Goal: Find specific page/section: Find specific page/section

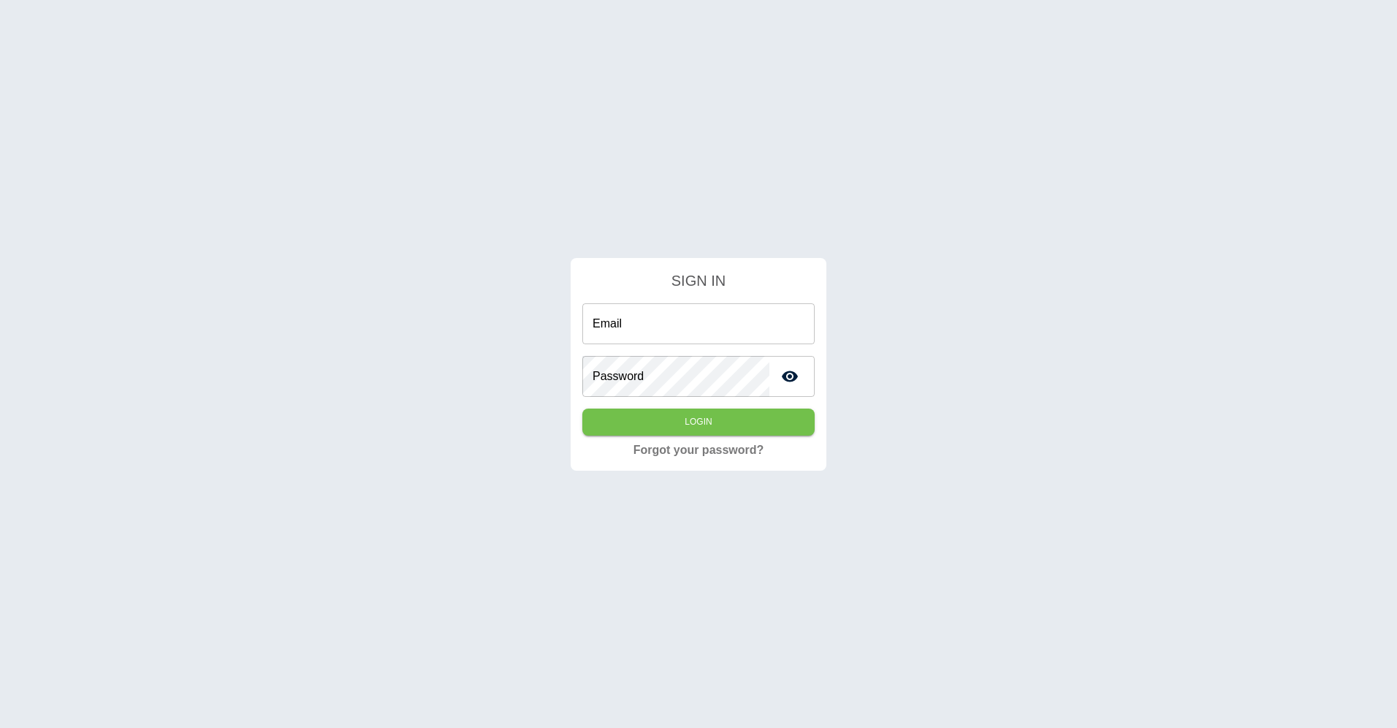
click at [603, 119] on div "SIGN IN Email Email Password Password Login Forgot your password?" at bounding box center [698, 364] width 1397 height 728
click at [720, 311] on input "Email" at bounding box center [698, 323] width 232 height 41
type input "**********"
click at [582, 408] on button "Login" at bounding box center [698, 421] width 232 height 27
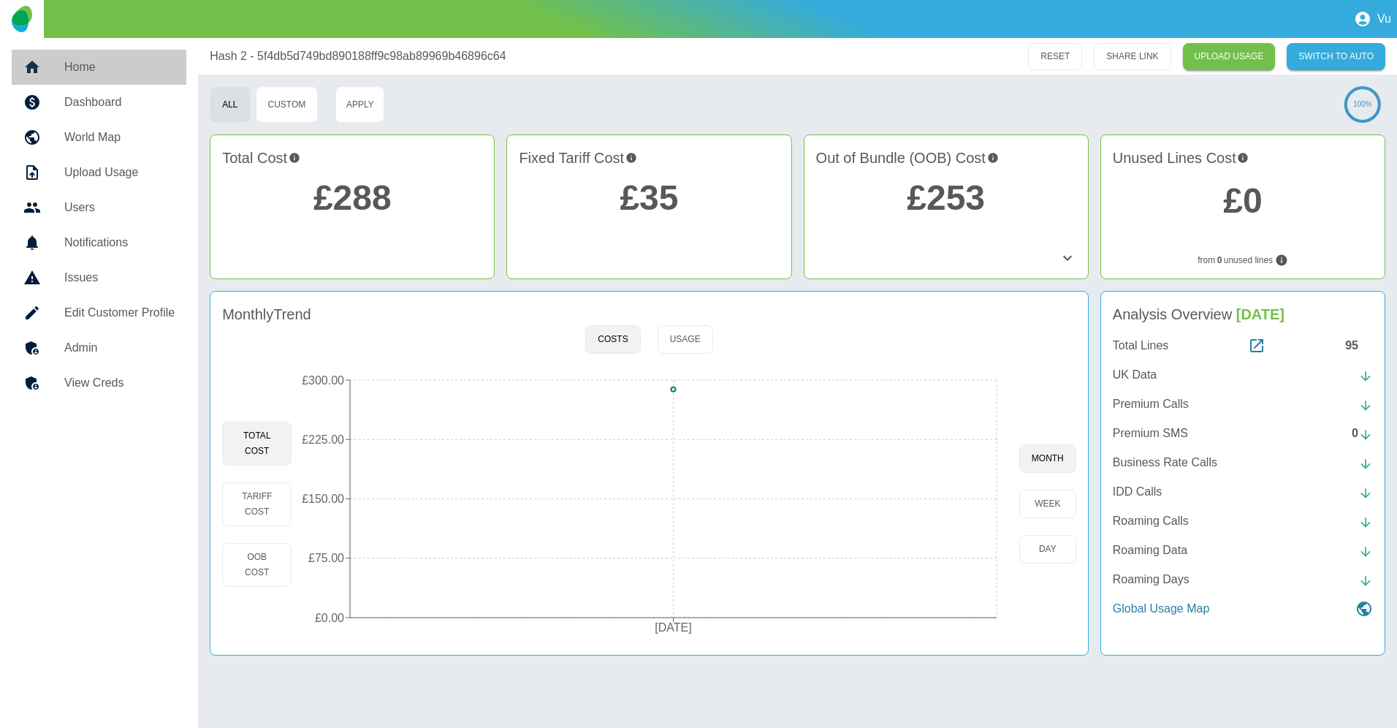
click at [92, 71] on h5 "Home" at bounding box center [119, 67] width 110 height 18
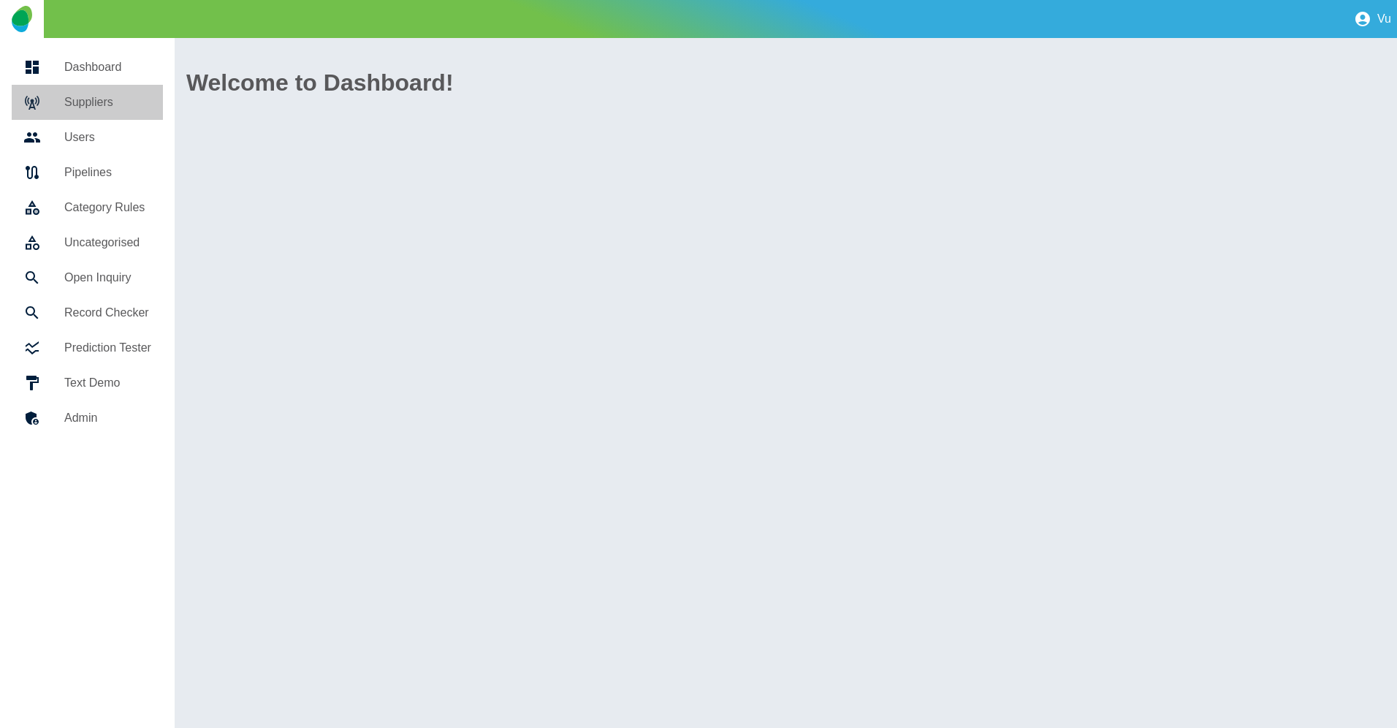
click at [102, 108] on h5 "Suppliers" at bounding box center [107, 103] width 87 height 18
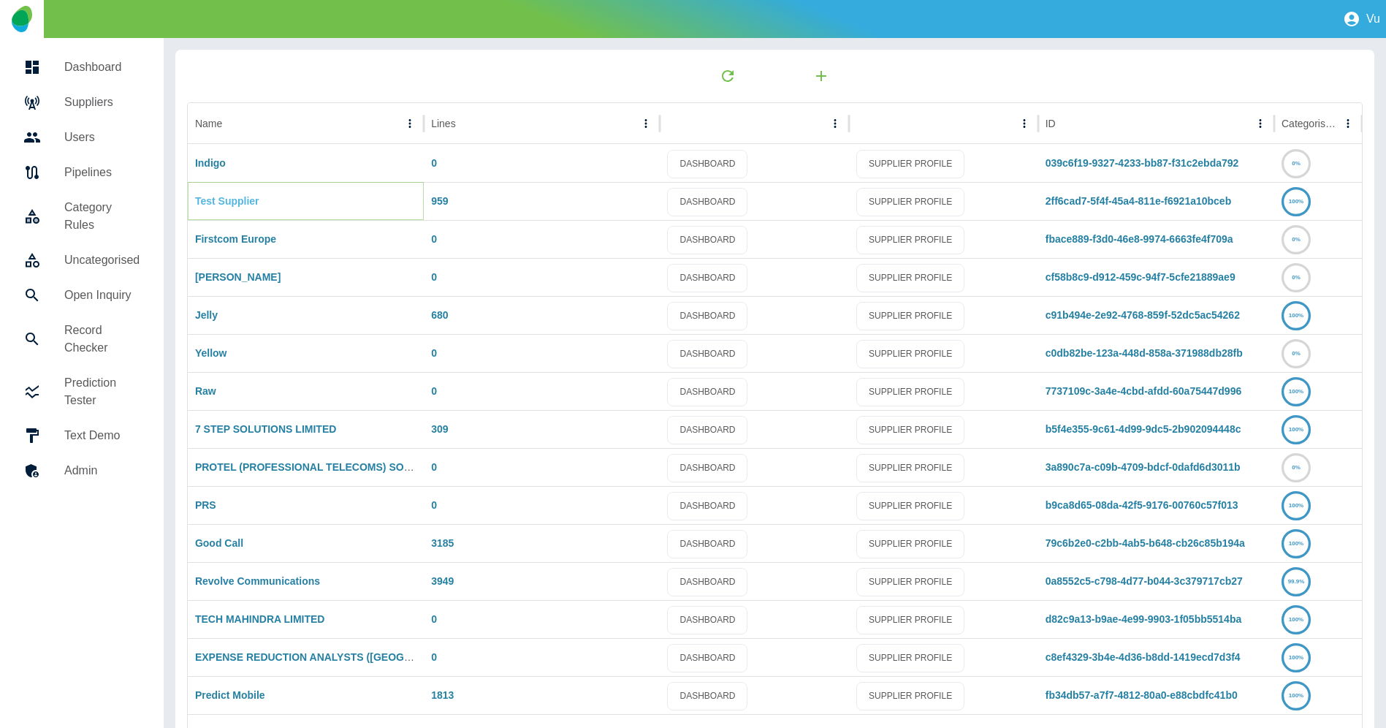
click at [244, 202] on link "Test Supplier" at bounding box center [227, 201] width 64 height 12
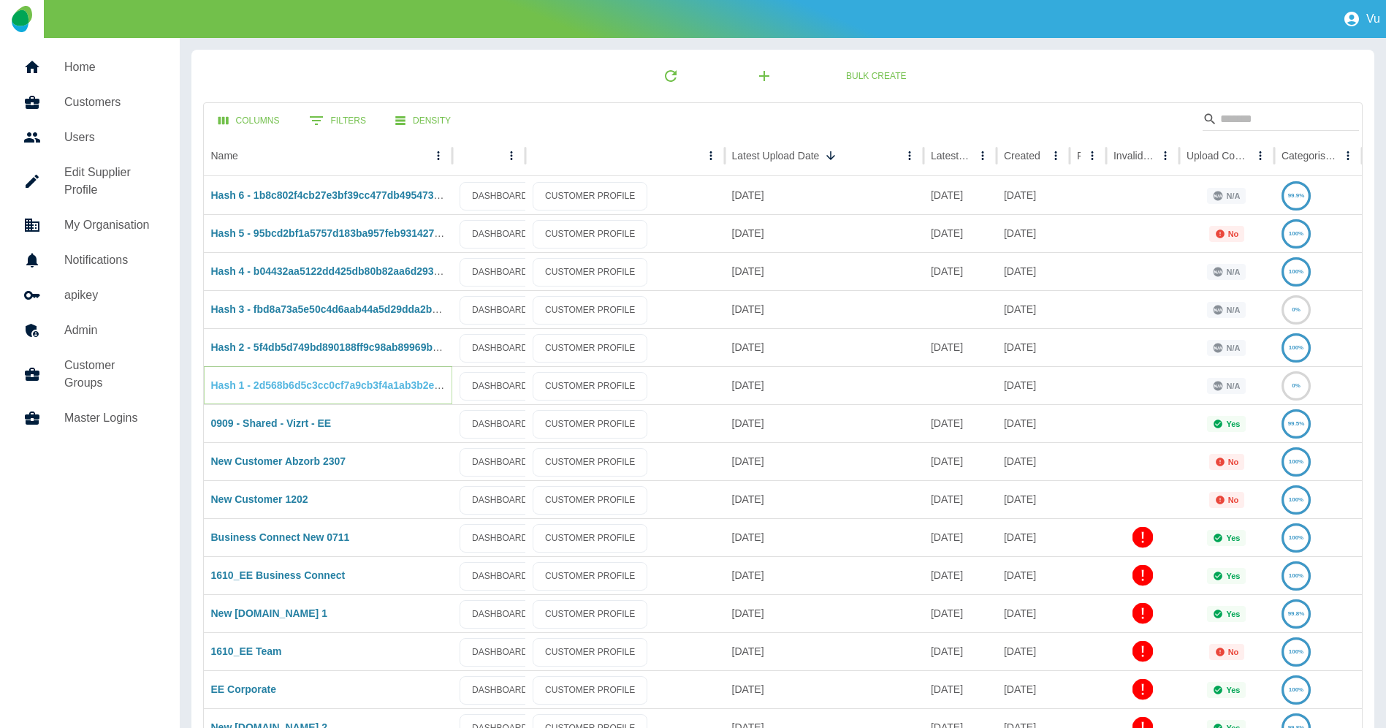
click at [324, 389] on link "Hash 1 - 2d568b6d5c3cc0cf7a9cb3f4a1ab3b2ec9e41d3a" at bounding box center [346, 385] width 270 height 12
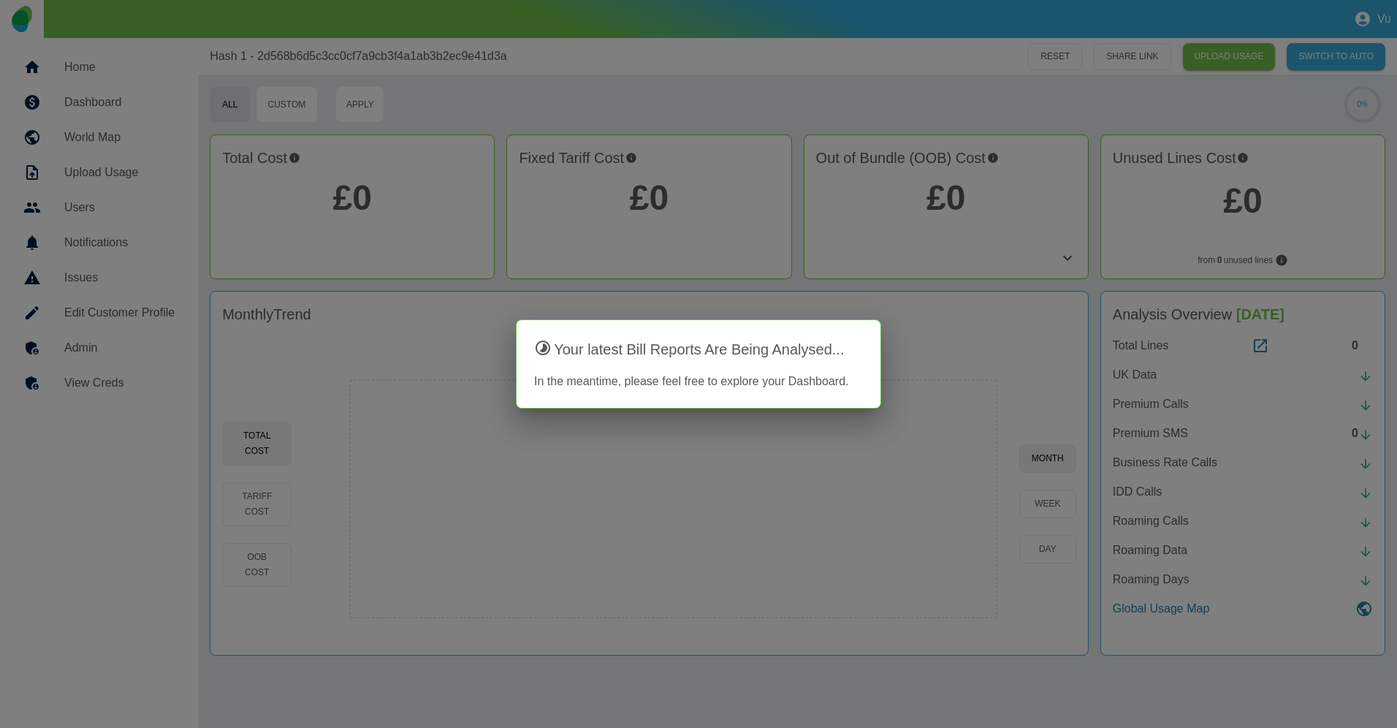
click at [439, 337] on div at bounding box center [698, 364] width 1397 height 728
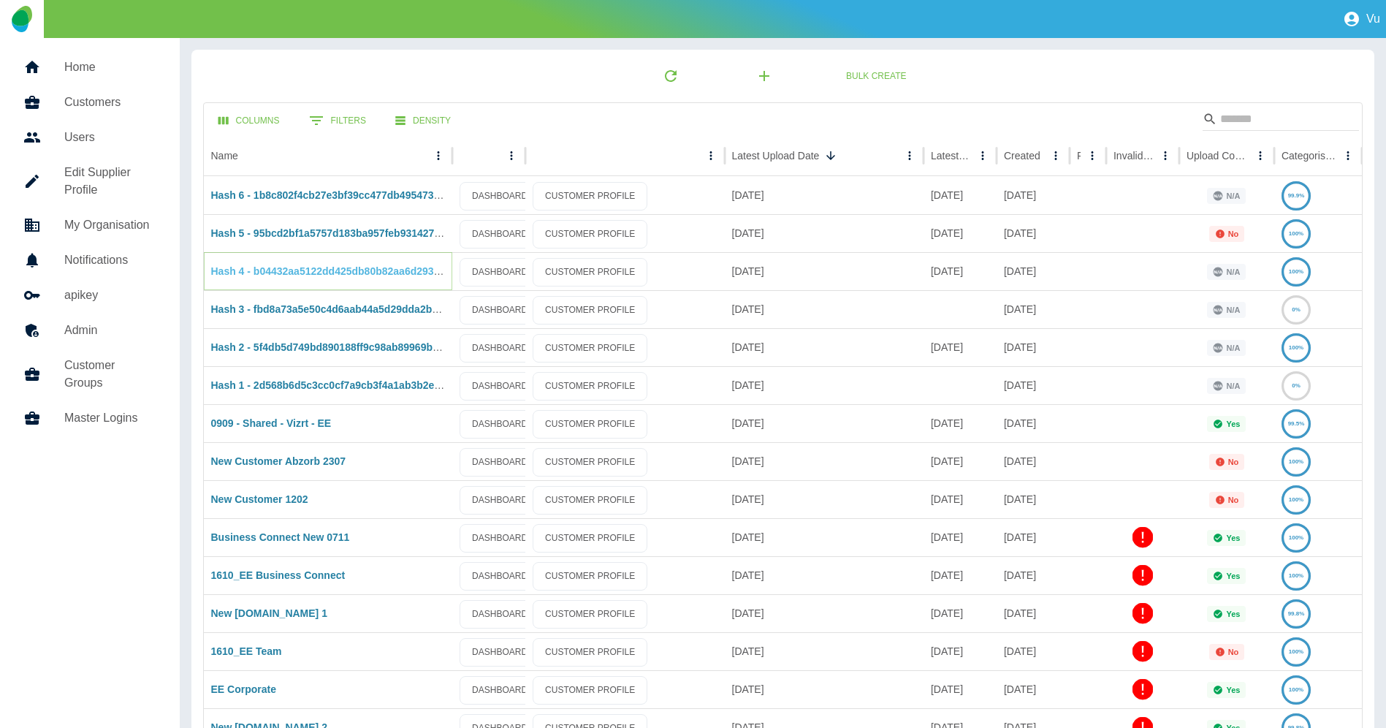
click at [346, 267] on link "Hash 4 - b04432aa5122dd425db80b82aa6d2938edd8bc98" at bounding box center [348, 271] width 275 height 12
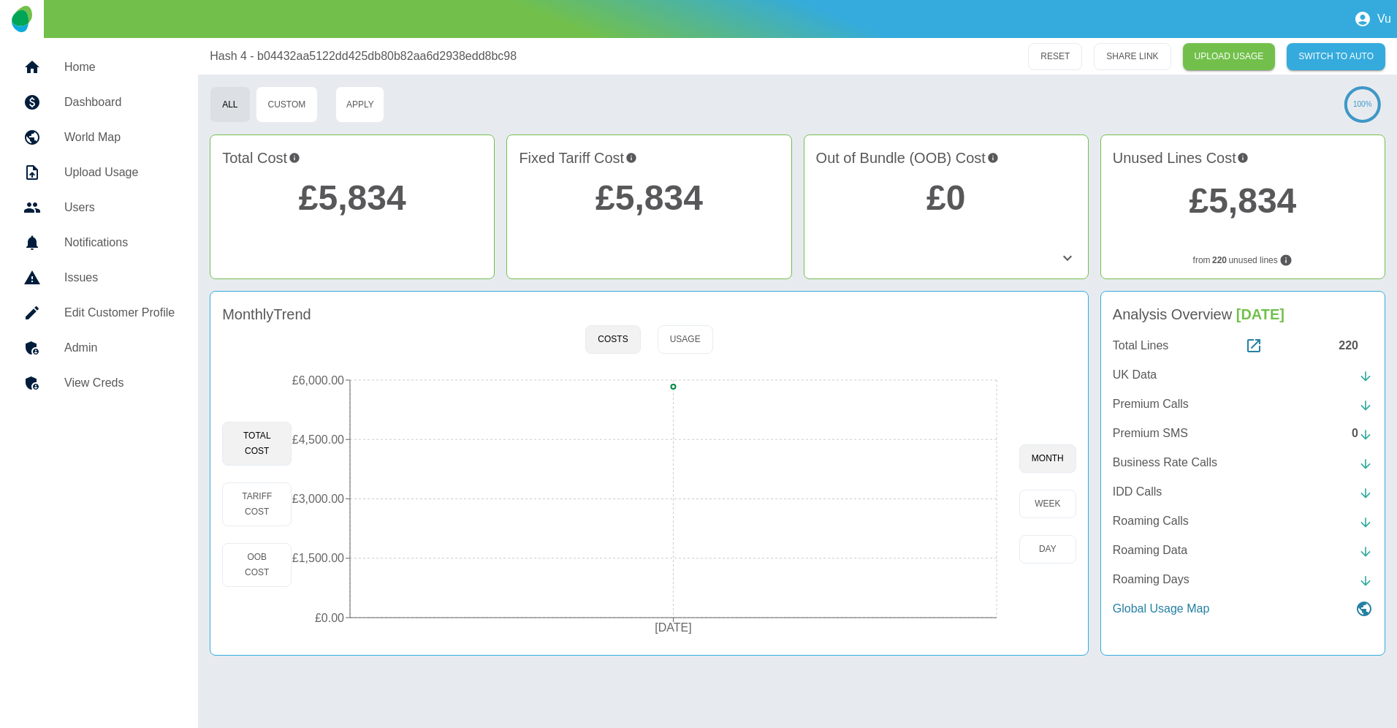
click at [88, 69] on h5 "Home" at bounding box center [119, 67] width 110 height 18
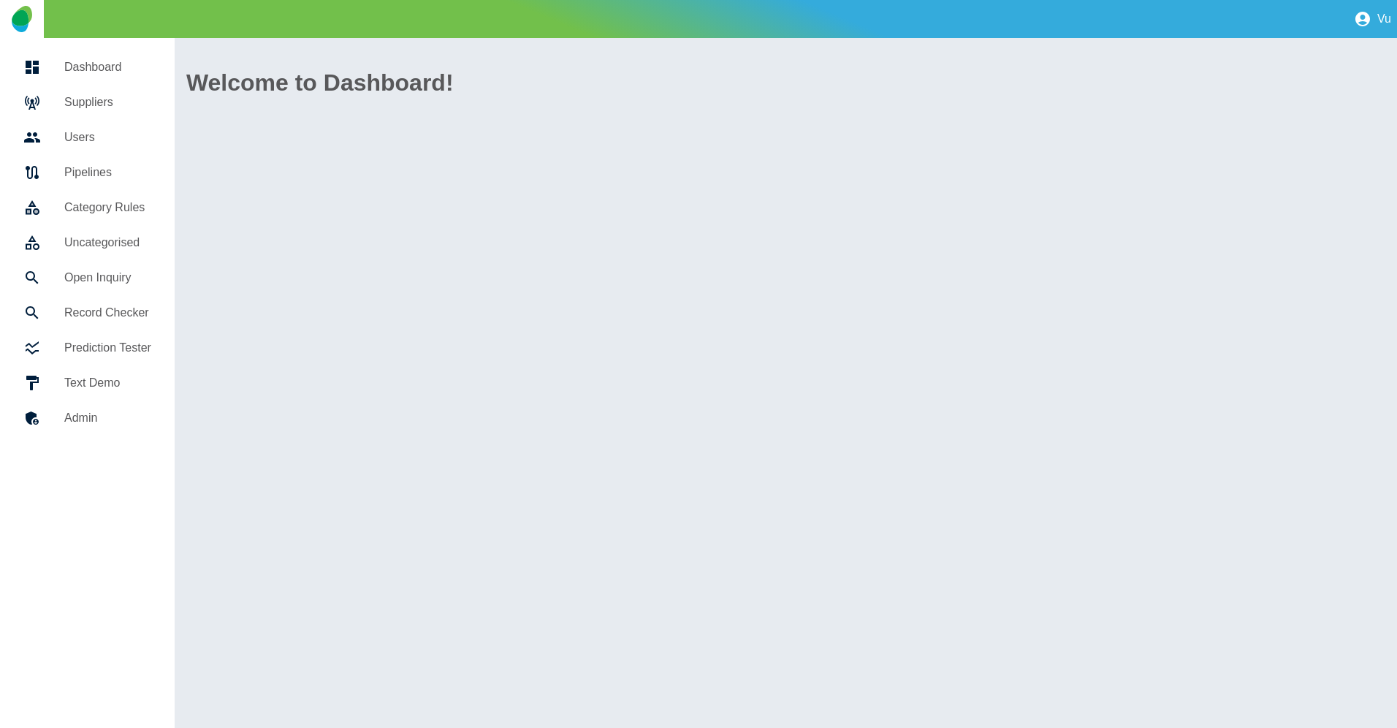
click at [106, 67] on h5 "Dashboard" at bounding box center [107, 67] width 87 height 18
drag, startPoint x: 102, startPoint y: 102, endPoint x: 118, endPoint y: 107, distance: 16.4
click at [102, 102] on h5 "Suppliers" at bounding box center [107, 103] width 87 height 18
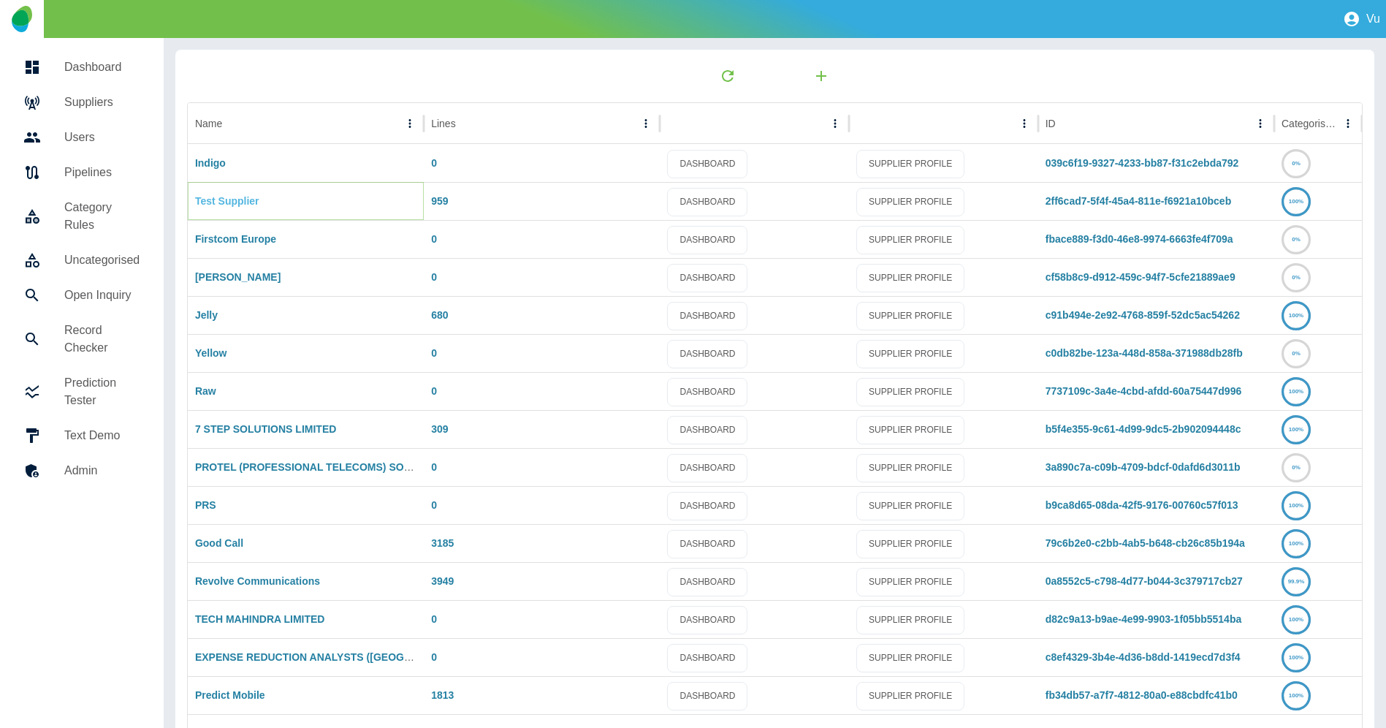
click at [242, 198] on link "Test Supplier" at bounding box center [227, 201] width 64 height 12
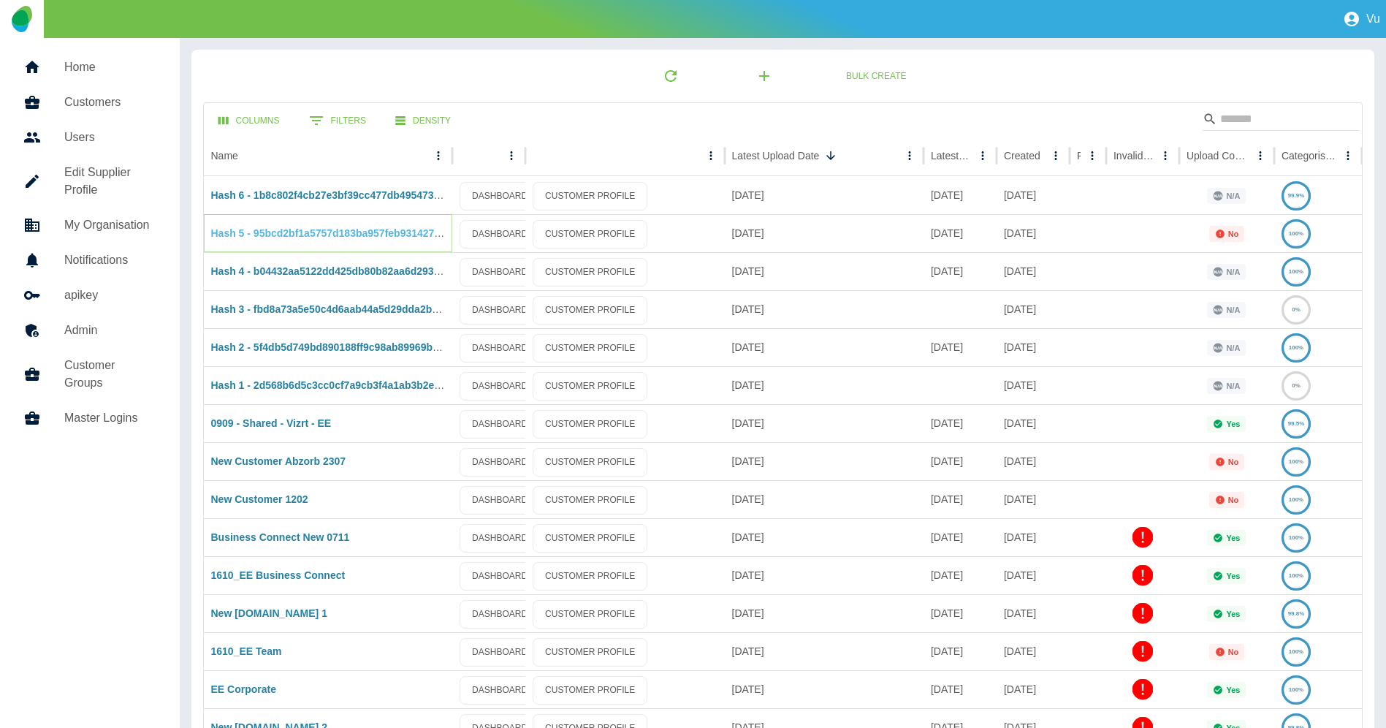
click at [291, 233] on link "Hash 5 - 95bcd2bf1a5757d183ba957feb9314274c8ce39b" at bounding box center [346, 233] width 270 height 12
click at [295, 190] on link "Hash 6 - 1b8c802f4cb27e3bf39cc477db495473aa938246" at bounding box center [345, 195] width 268 height 12
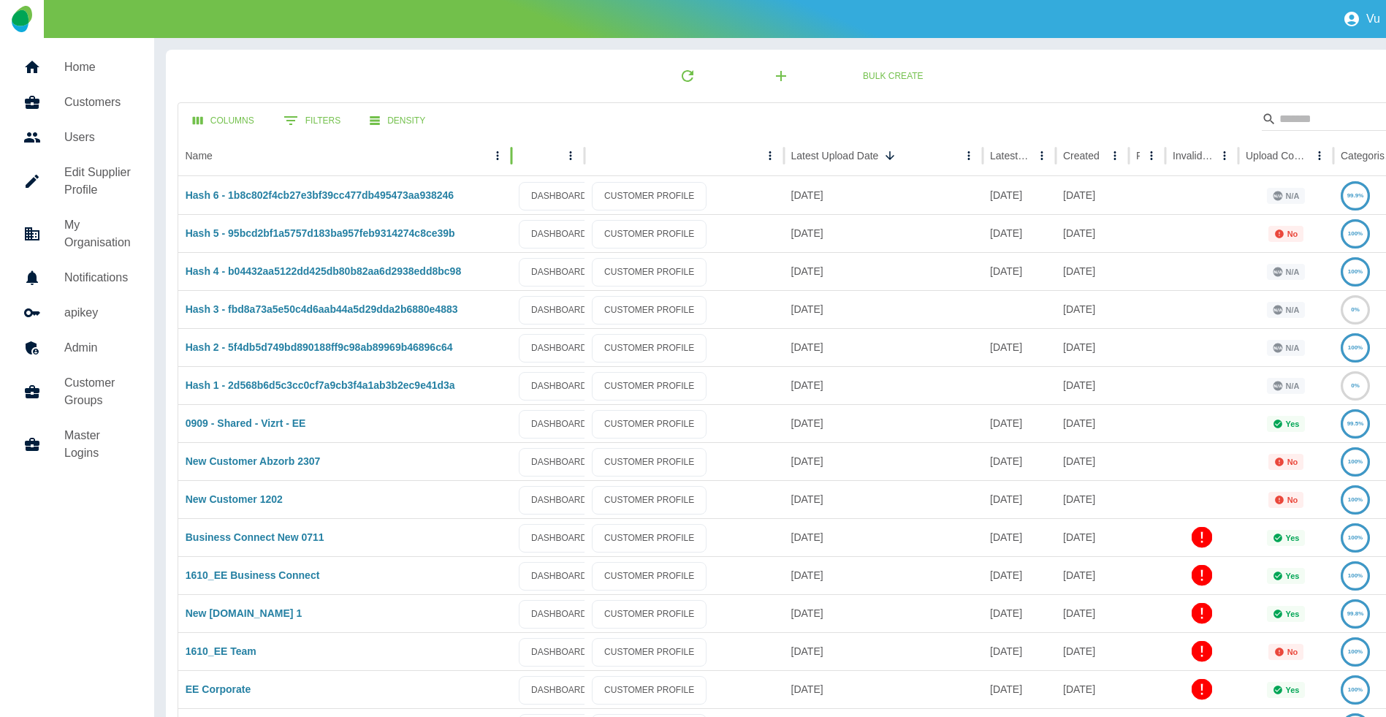
drag, startPoint x: 450, startPoint y: 155, endPoint x: 499, endPoint y: 163, distance: 49.6
click at [508, 163] on div at bounding box center [511, 155] width 7 height 41
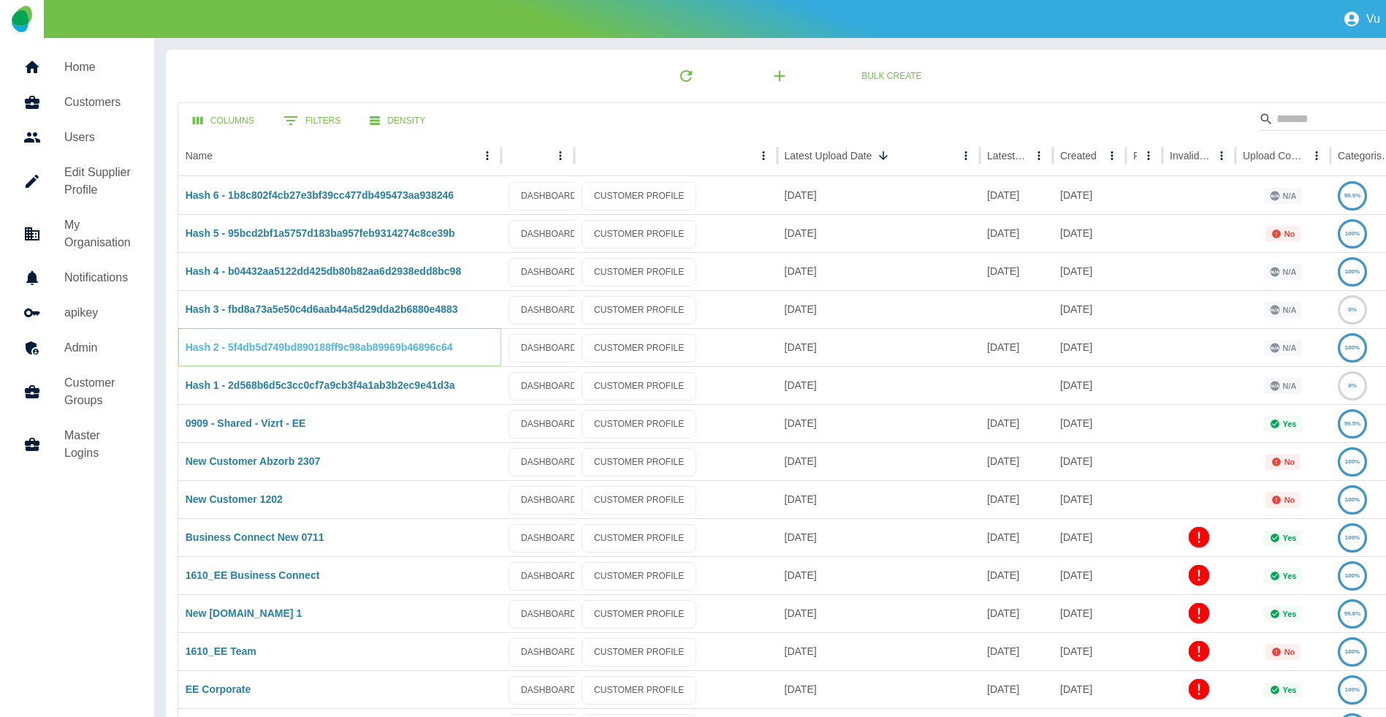
click at [401, 346] on link "Hash 2 - 5f4db5d749bd890188ff9c98ab89969b46896c64" at bounding box center [319, 347] width 267 height 12
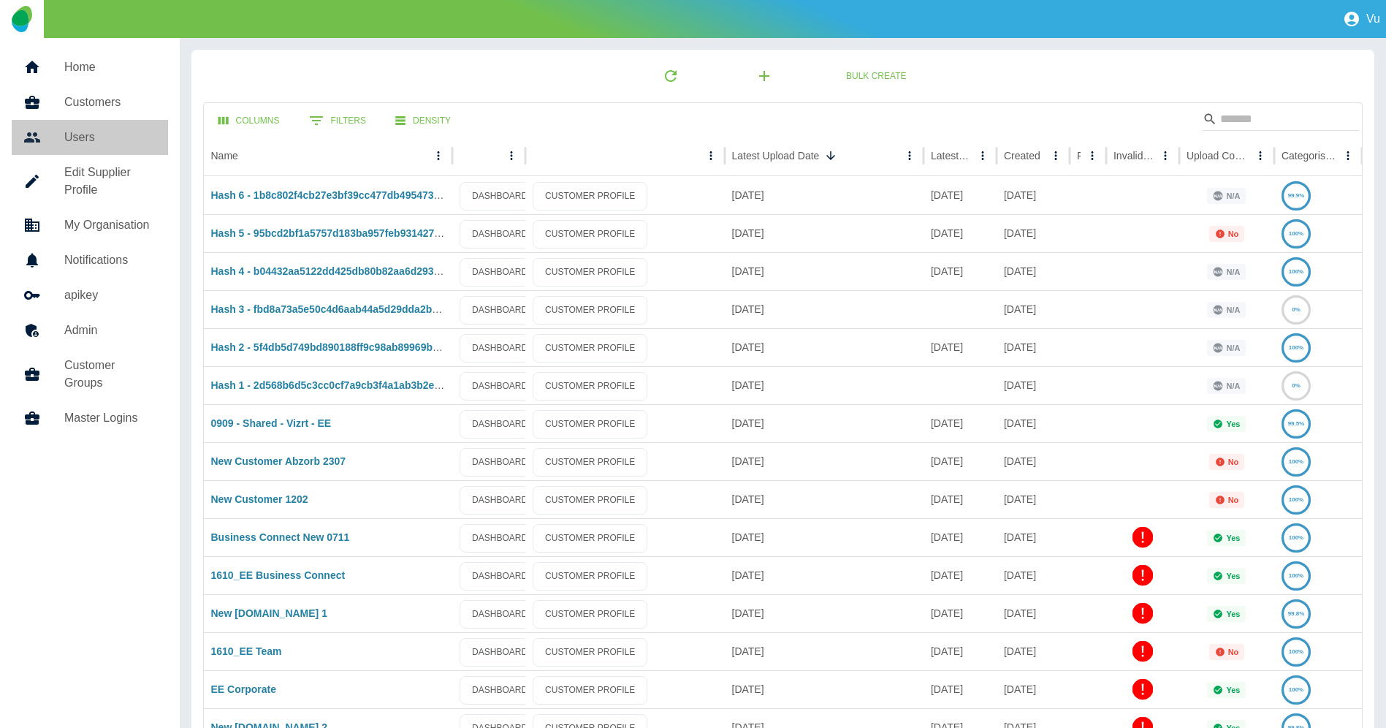
click at [98, 136] on h5 "Users" at bounding box center [110, 138] width 92 height 18
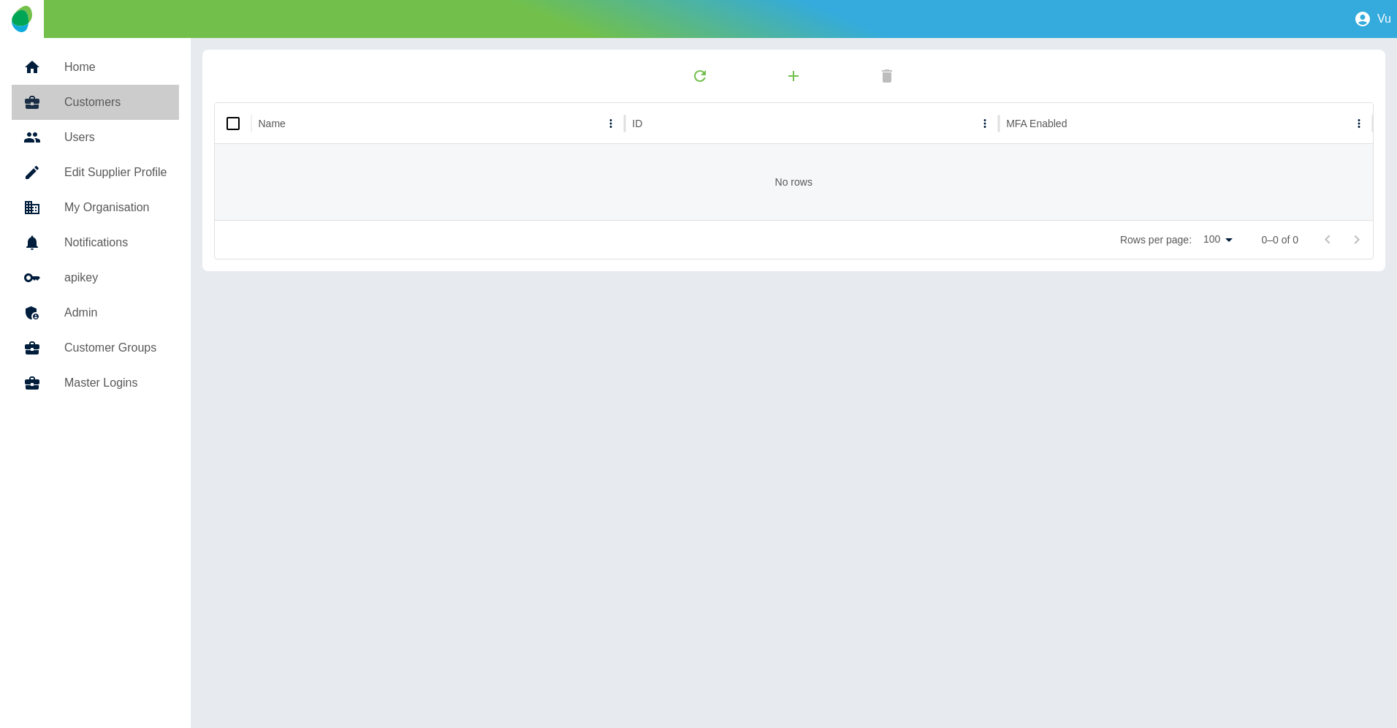
click at [107, 107] on h5 "Customers" at bounding box center [115, 103] width 103 height 18
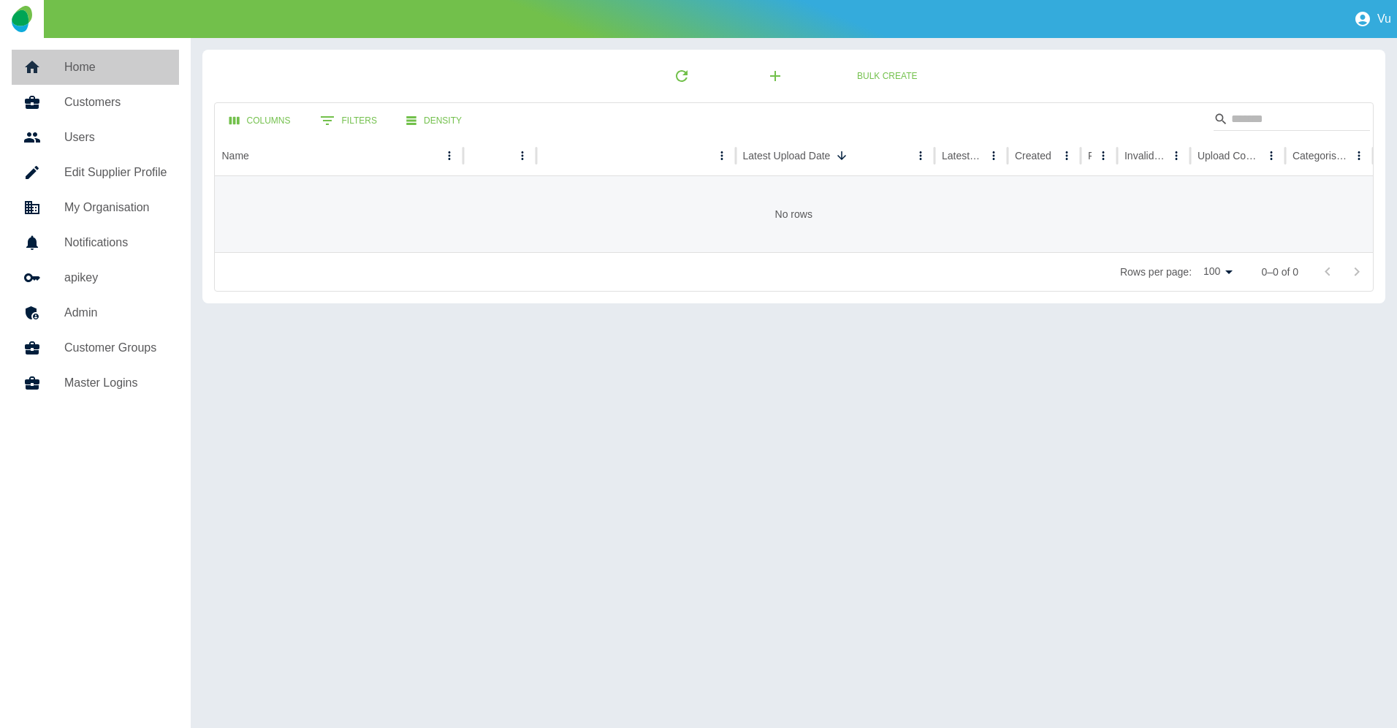
click at [102, 69] on h5 "Home" at bounding box center [115, 67] width 103 height 18
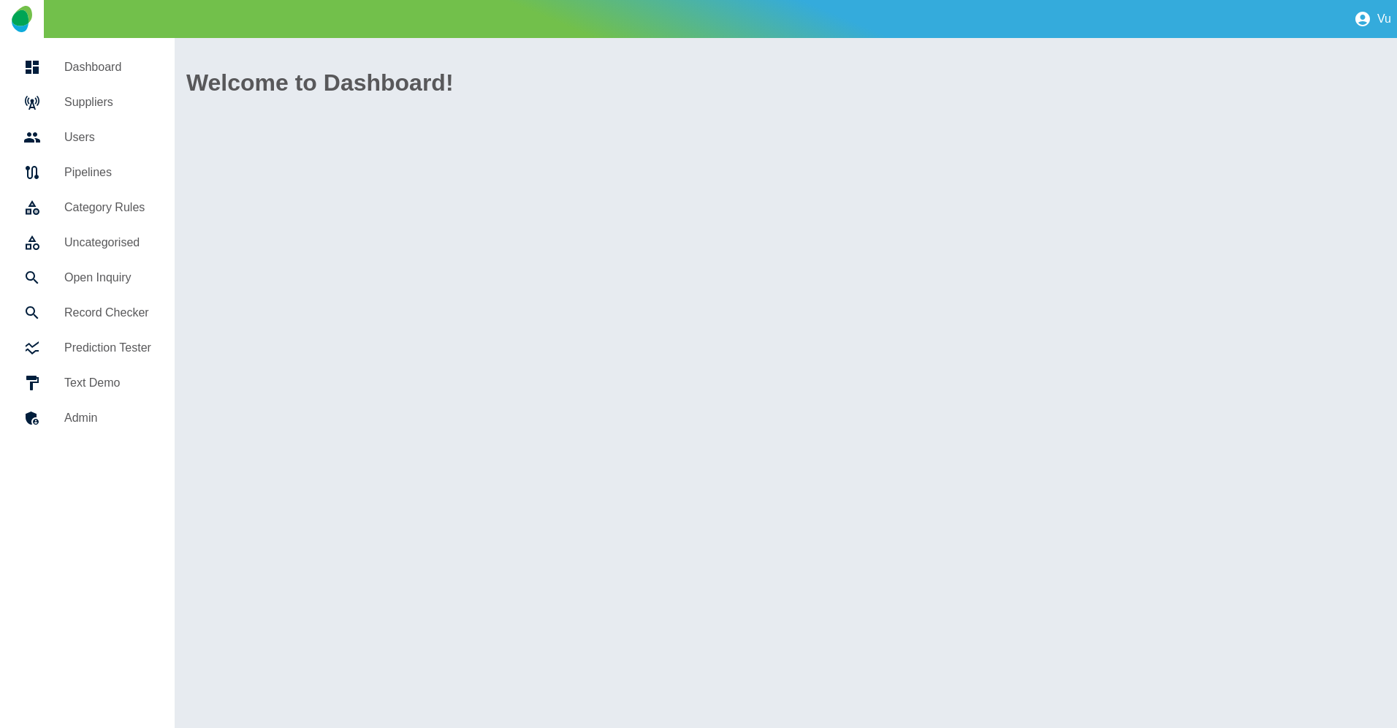
click at [103, 102] on h5 "Suppliers" at bounding box center [107, 103] width 87 height 18
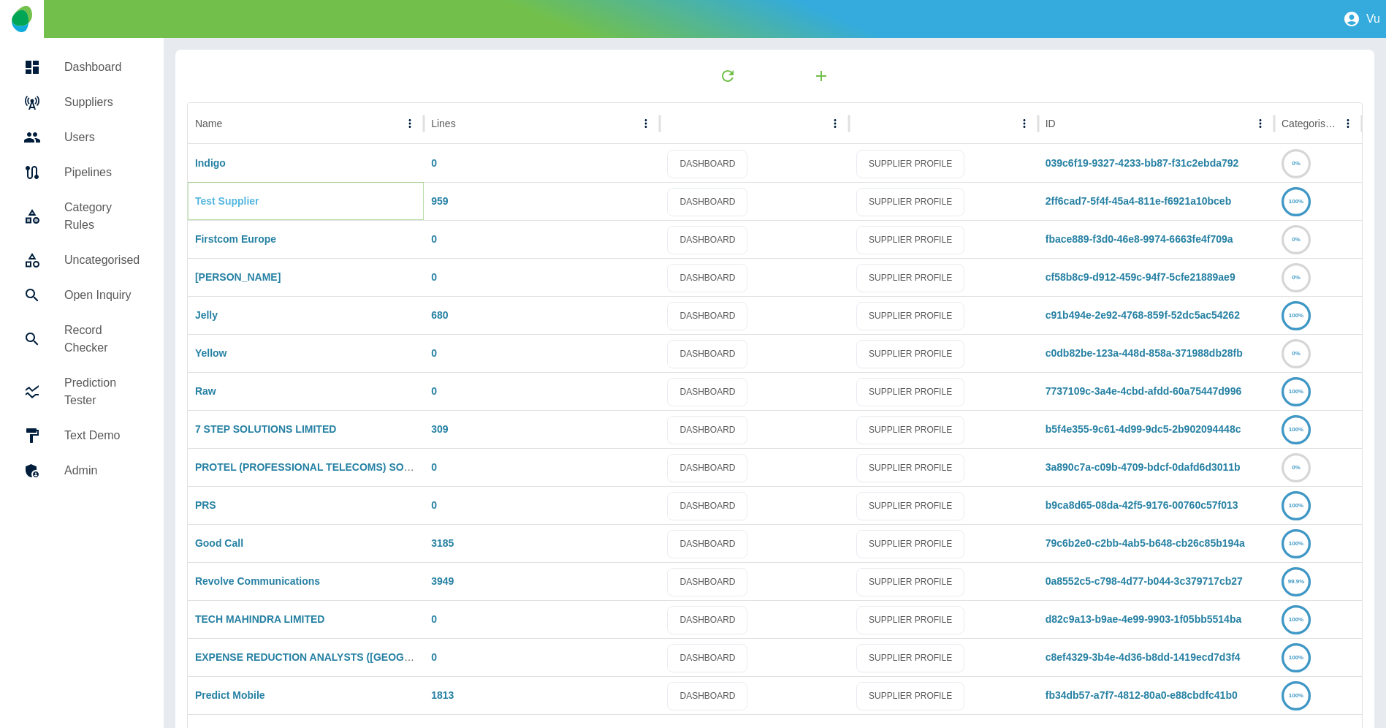
click at [223, 200] on link "Test Supplier" at bounding box center [227, 201] width 64 height 12
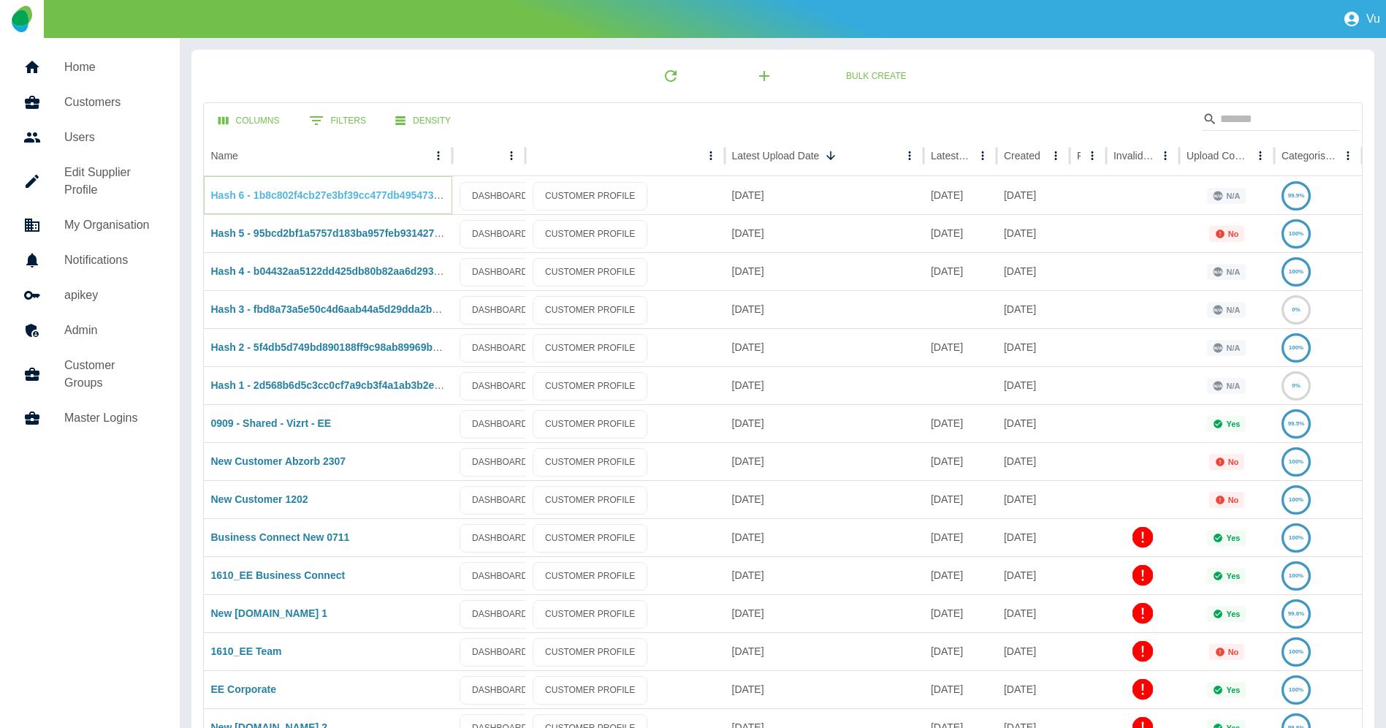
click at [282, 197] on link "Hash 6 - 1b8c802f4cb27e3bf39cc477db495473aa938246" at bounding box center [345, 195] width 268 height 12
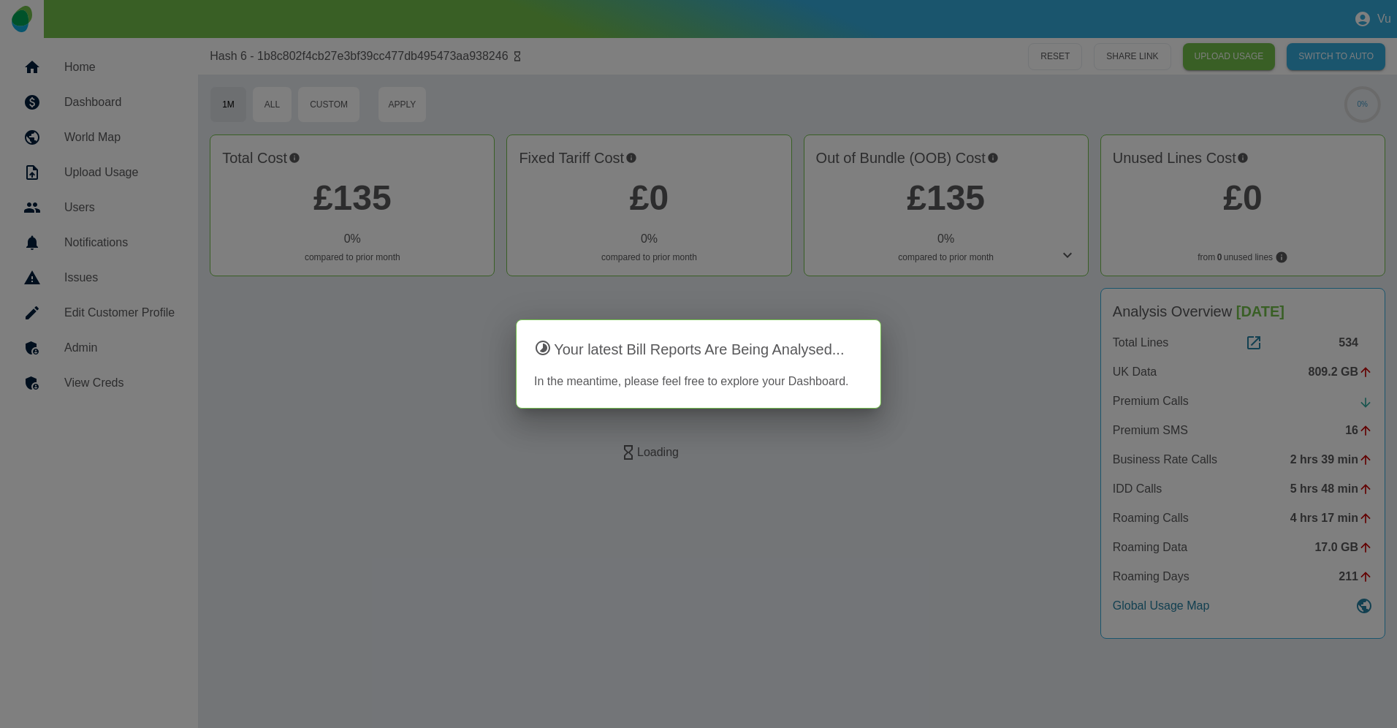
click at [340, 368] on div at bounding box center [698, 364] width 1397 height 728
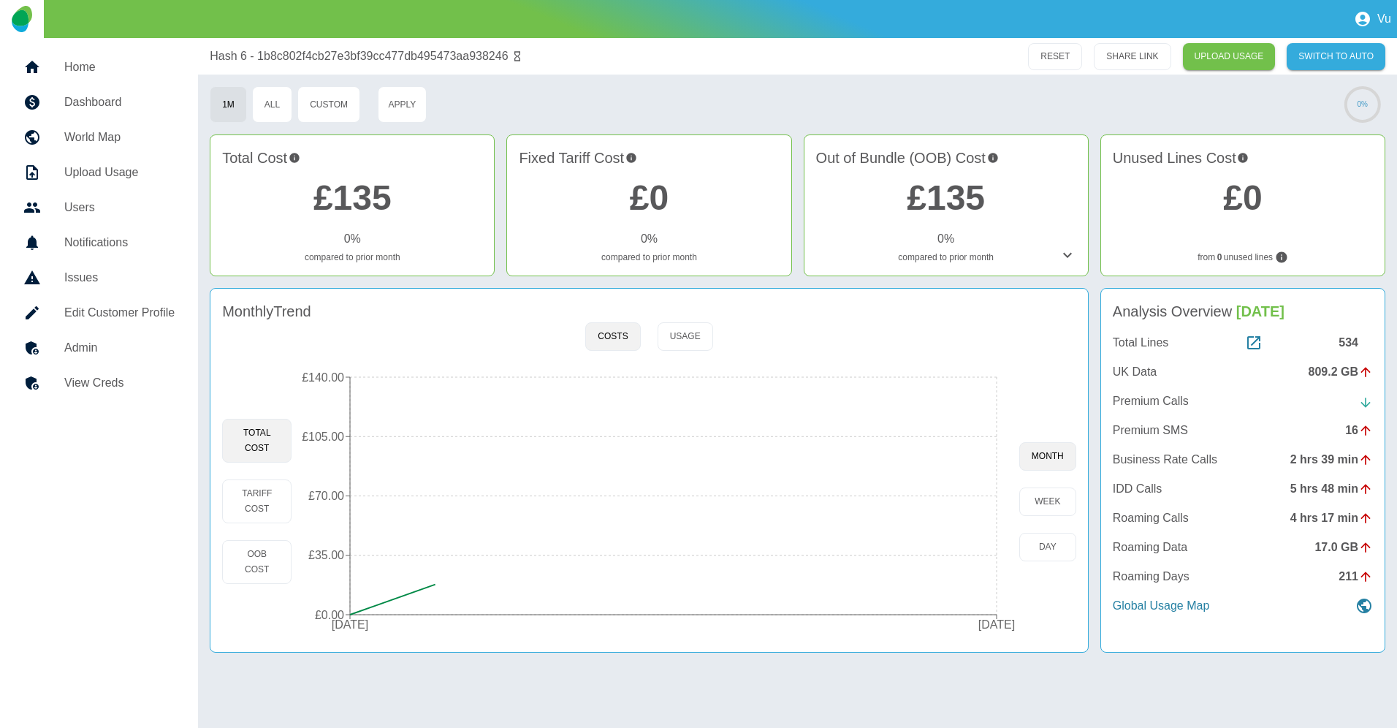
click at [100, 353] on h5 "Admin" at bounding box center [119, 348] width 110 height 18
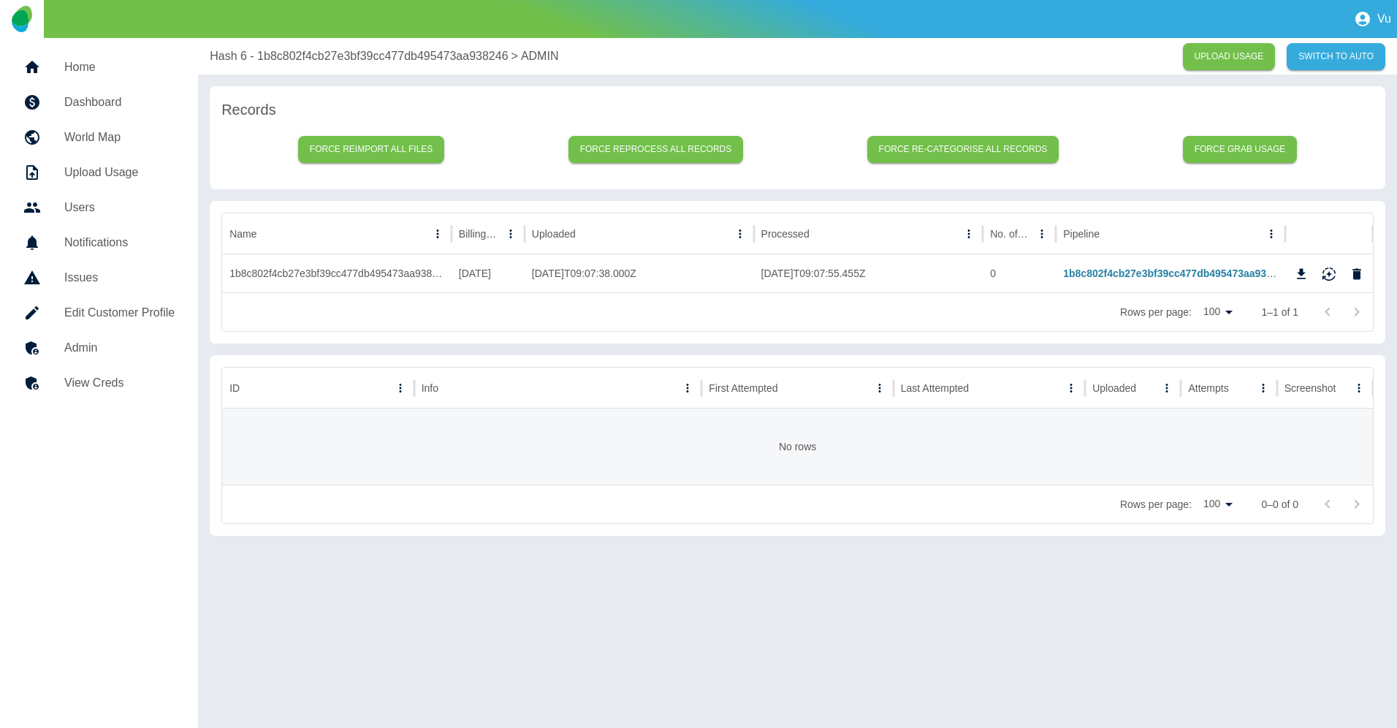
click at [96, 68] on h5 "Home" at bounding box center [119, 67] width 110 height 18
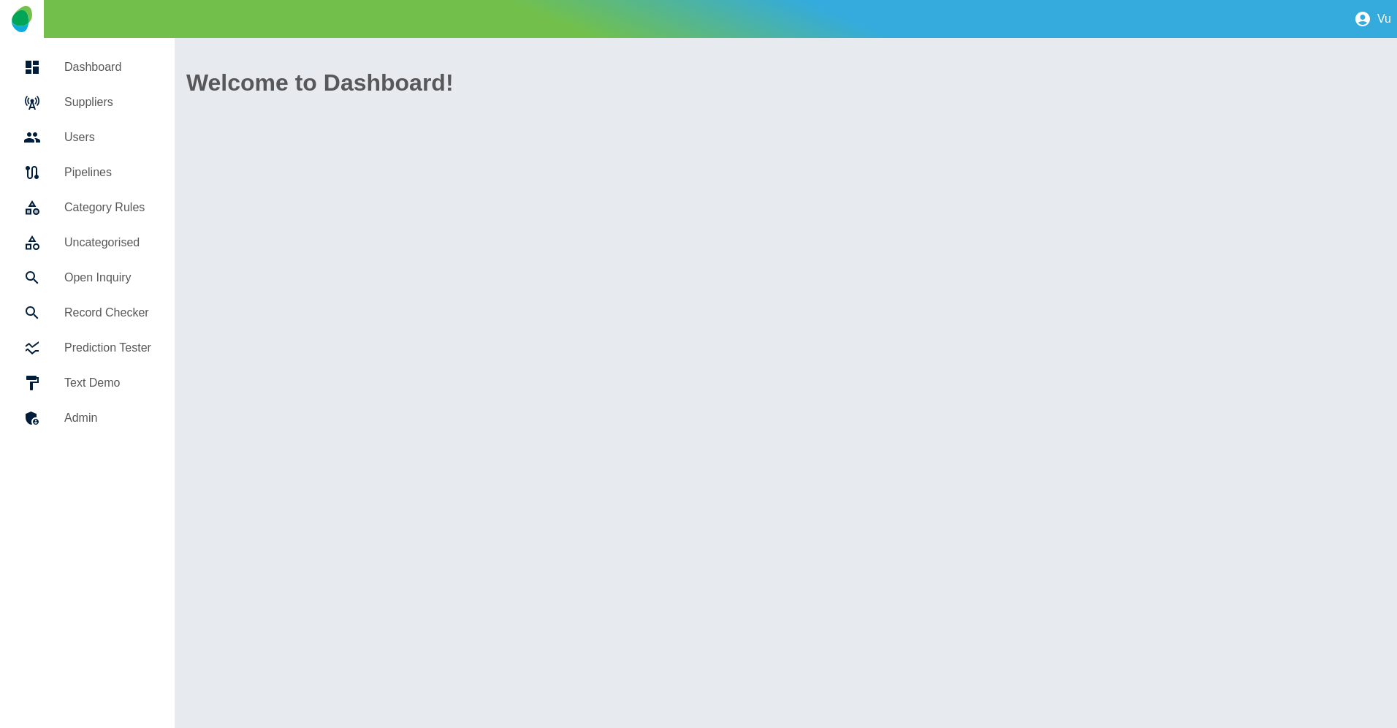
click at [89, 100] on h5 "Suppliers" at bounding box center [107, 103] width 87 height 18
